Goal: Find contact information: Find contact information

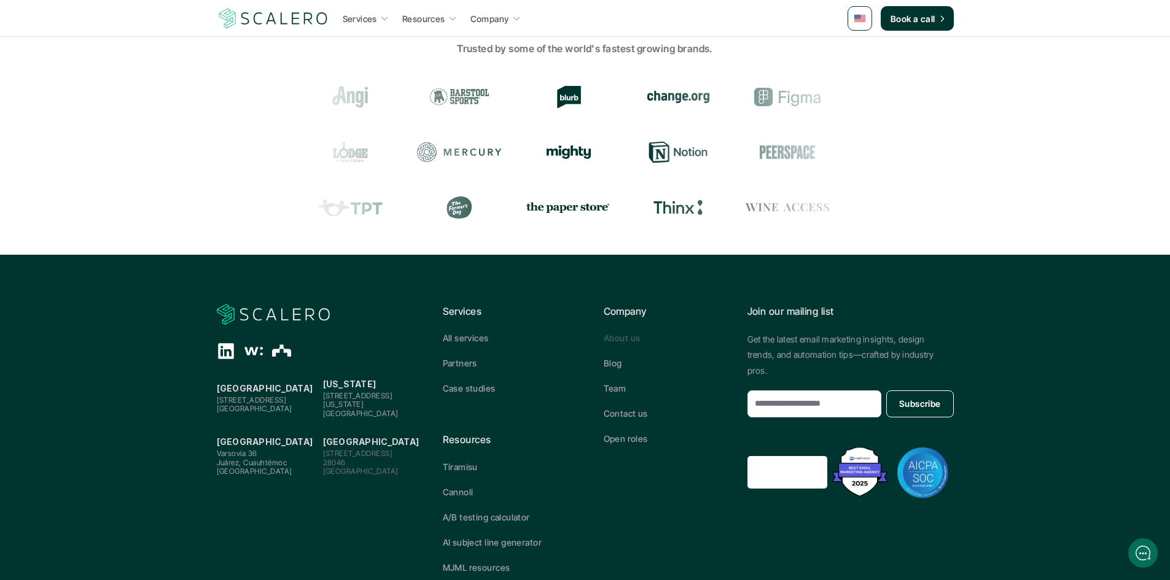
click at [625, 341] on p "About us" at bounding box center [622, 338] width 36 height 13
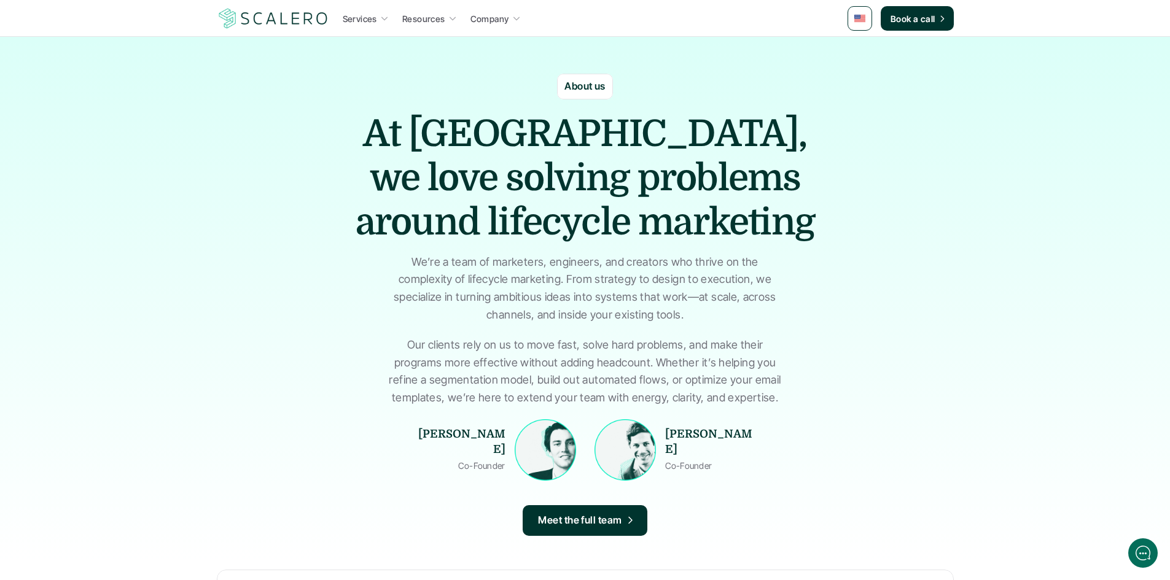
click at [864, 20] on img at bounding box center [859, 18] width 11 height 7
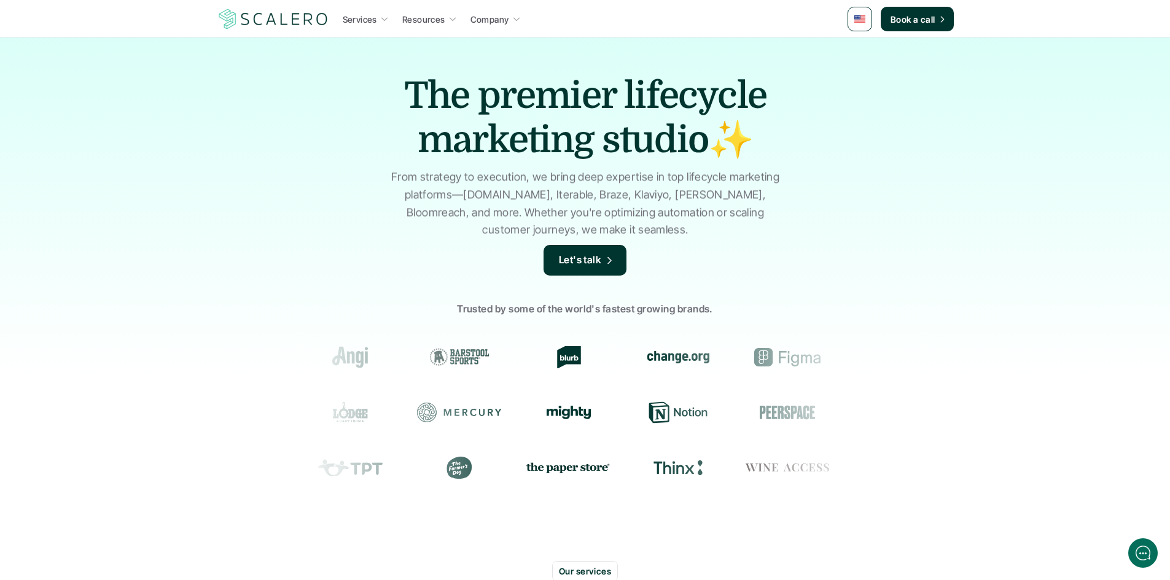
click at [857, 18] on img at bounding box center [859, 18] width 11 height 7
click at [865, 16] on img at bounding box center [859, 18] width 11 height 7
click at [1108, 277] on div "The premier lifecycle marketing studio✨ From strategy to execution, we bring de…" at bounding box center [585, 294] width 1170 height 515
